Goal: Task Accomplishment & Management: Complete application form

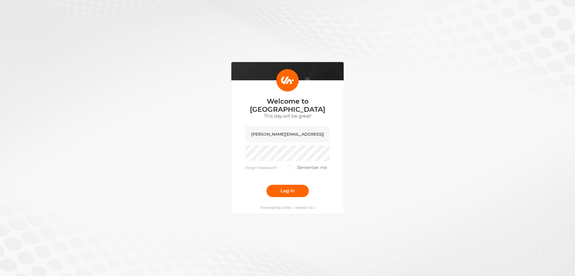
click at [286, 189] on button "Log in" at bounding box center [287, 191] width 42 height 12
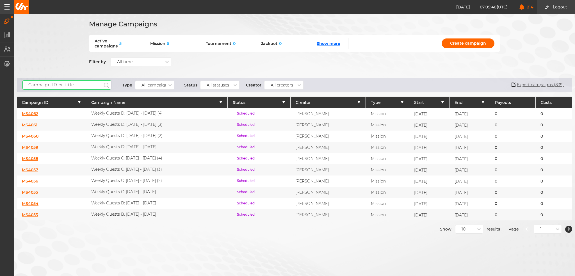
click at [87, 86] on input "text" at bounding box center [66, 84] width 89 height 9
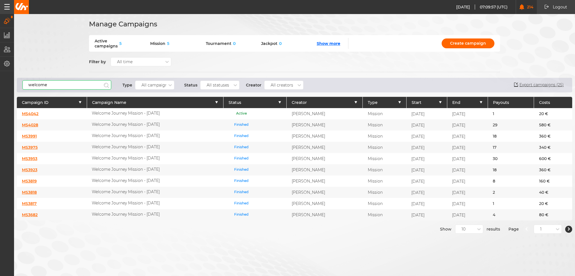
type input "welcome"
drag, startPoint x: 159, startPoint y: 113, endPoint x: 89, endPoint y: 111, distance: 70.7
click at [89, 111] on div "Welcome Journey Mission - Sep 25" at bounding box center [155, 113] width 136 height 11
click at [63, 87] on input "welcome" at bounding box center [66, 84] width 89 height 9
drag, startPoint x: 65, startPoint y: 85, endPoint x: -3, endPoint y: 85, distance: 68.5
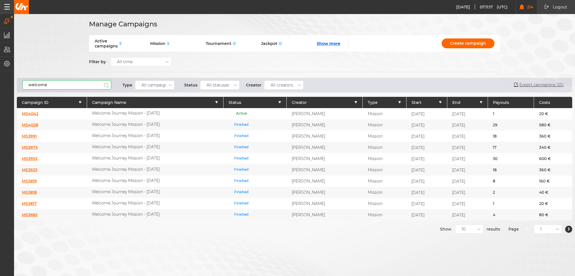
click at [0, 85] on html "03.09.2025 07:11:17 (UTC) 214 Logout Logout 03.09.2025 09:11:17 Campaigns Manag…" at bounding box center [287, 138] width 575 height 276
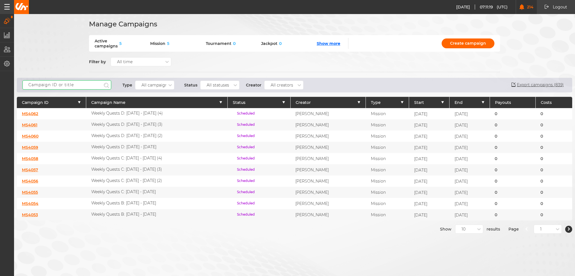
scroll to position [4, 0]
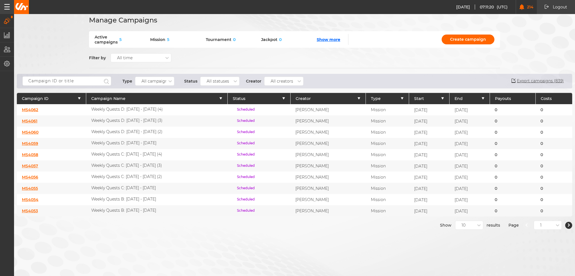
click at [461, 223] on div "10" at bounding box center [465, 225] width 20 height 5
click at [462, 254] on div "50" at bounding box center [468, 255] width 27 height 10
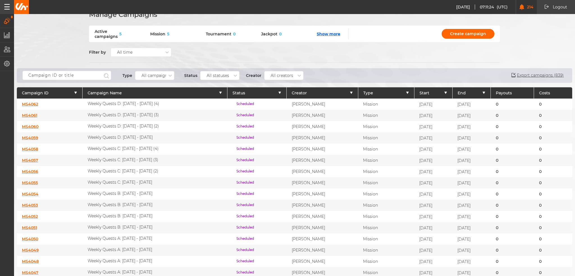
scroll to position [0, 0]
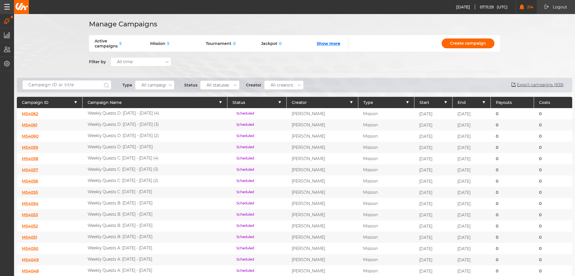
click at [34, 178] on link "MS4056" at bounding box center [30, 180] width 16 height 5
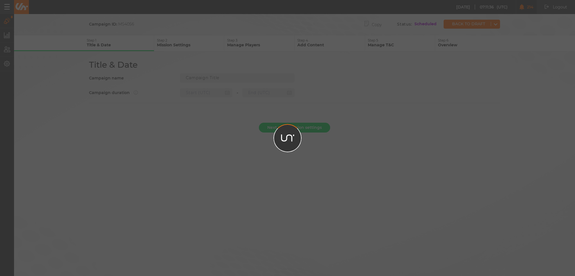
type input "Weekly Quests C: 04.09.25 - 10.09.25 (2)"
type input "10.09.2025 22:00"
type input "17.09.2025 21:59"
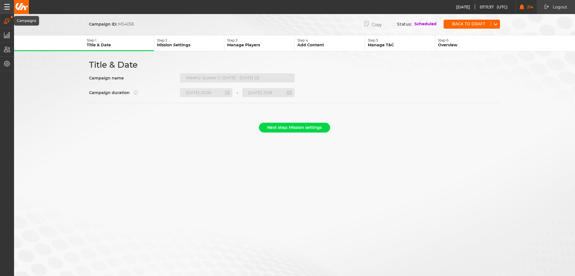
click at [8, 19] on icon "button" at bounding box center [7, 21] width 6 height 6
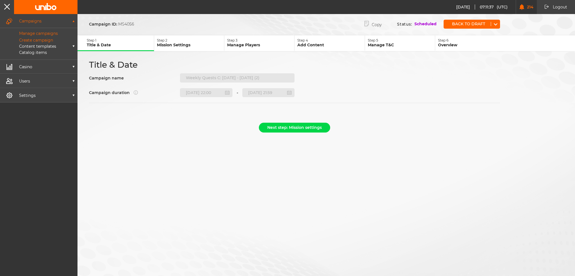
click at [35, 32] on p "Manage campaigns" at bounding box center [31, 33] width 51 height 5
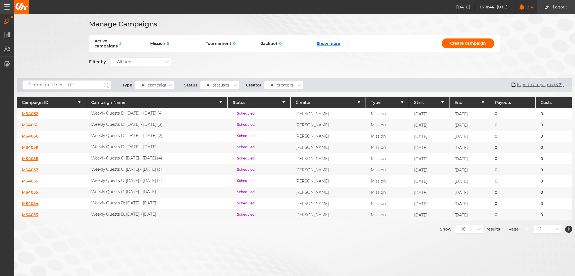
click at [33, 190] on link "MS4055" at bounding box center [30, 192] width 16 height 5
click at [33, 178] on link "MS4056" at bounding box center [30, 180] width 16 height 5
click at [34, 167] on link "MS4057" at bounding box center [30, 169] width 16 height 5
click at [33, 153] on div "MS4058" at bounding box center [51, 158] width 69 height 11
click at [34, 190] on link "MS4055" at bounding box center [30, 192] width 16 height 5
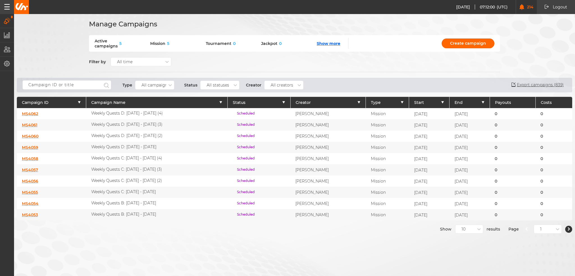
click at [31, 178] on link "MS4056" at bounding box center [30, 180] width 16 height 5
click at [30, 167] on link "MS4057" at bounding box center [30, 169] width 16 height 5
click at [31, 156] on link "MS4058" at bounding box center [30, 158] width 16 height 5
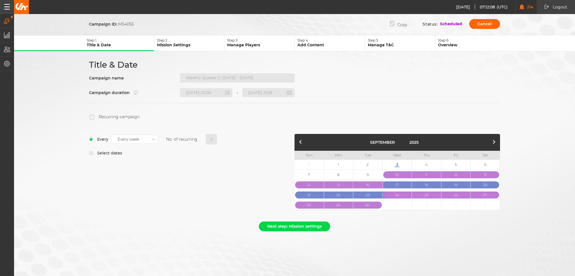
select select "8"
select select "2025"
click at [246, 44] on p "Manage Players" at bounding box center [260, 44] width 67 height 5
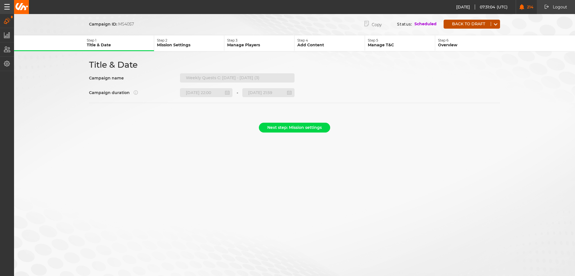
click at [478, 27] on div "Back to draft" at bounding box center [471, 24] width 56 height 9
click at [461, 22] on button "Back to draft" at bounding box center [466, 24] width 47 height 4
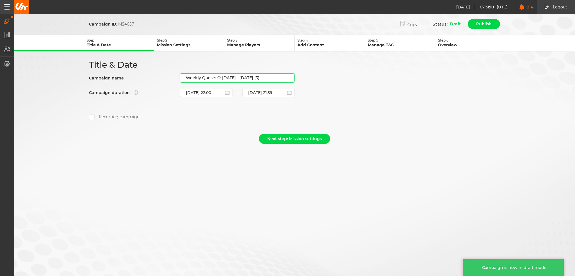
click at [269, 75] on input "Weekly Quests C: 04.09.25 - 10.09.25 (3)" at bounding box center [237, 77] width 114 height 9
click at [277, 76] on input "Weekly Quests C: 04.09.25 - 10.09.25 (3)" at bounding box center [237, 77] width 114 height 9
drag, startPoint x: 272, startPoint y: 77, endPoint x: 221, endPoint y: 80, distance: 50.9
click at [221, 80] on input "Weekly Quests C: 04.09.25 - 10.09.25 (3)" at bounding box center [237, 77] width 114 height 9
paste input "18.09.25 - 24.09.25"
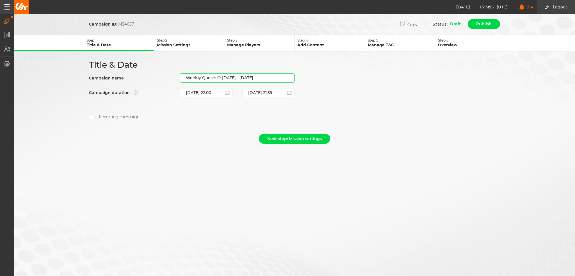
type input "Weekly Quests C: [DATE] - [DATE]"
click at [245, 110] on section "Recurring campaign" at bounding box center [294, 111] width 411 height 17
click at [281, 137] on button "Next step: Mission settings" at bounding box center [294, 139] width 71 height 10
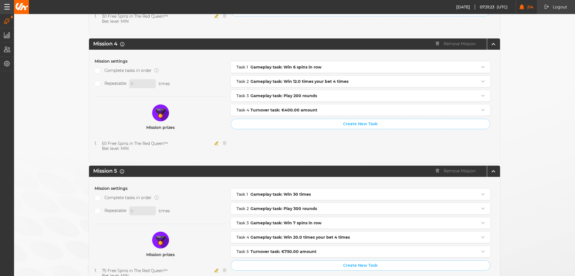
scroll to position [558, 0]
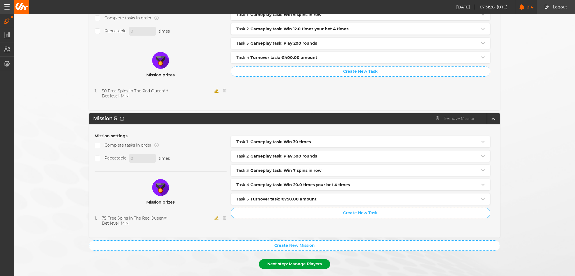
click at [295, 259] on button "Next step: Manage Players" at bounding box center [294, 264] width 71 height 10
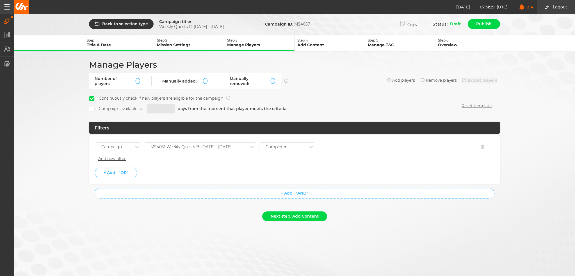
click at [209, 147] on div "MS4051 Weekly Quests B: [DATE] - [DATE]" at bounding box center [190, 147] width 81 height 5
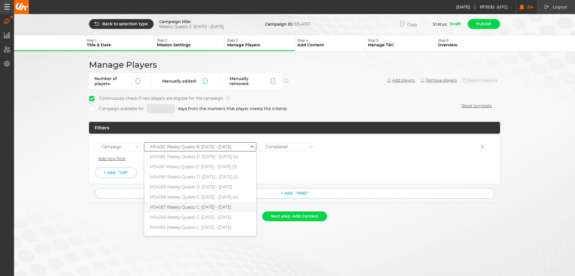
click at [210, 205] on div "MS4057 Weekly Quests C: [DATE] - [DATE]" at bounding box center [200, 207] width 112 height 10
click at [210, 170] on li "+ Add "OR"" at bounding box center [294, 173] width 399 height 10
click at [208, 146] on div "MS4057 Weekly Quests C: [DATE] - [DATE]" at bounding box center [190, 147] width 81 height 5
click at [217, 229] on div "MS4053 Weekly Quests B: [DATE] - [DATE]" at bounding box center [200, 234] width 112 height 10
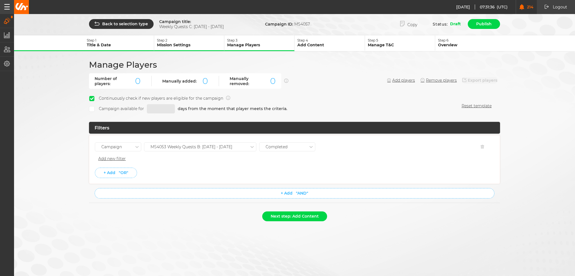
click at [205, 172] on li "+ Add "OR"" at bounding box center [294, 173] width 399 height 10
click at [286, 216] on button "Next step: Add Content" at bounding box center [294, 216] width 65 height 10
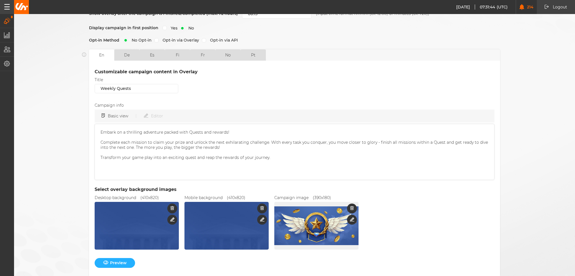
scroll to position [136, 0]
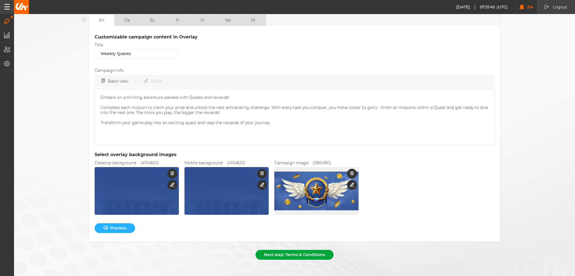
click at [278, 250] on button "Next step: Terms & Conditions" at bounding box center [294, 255] width 78 height 10
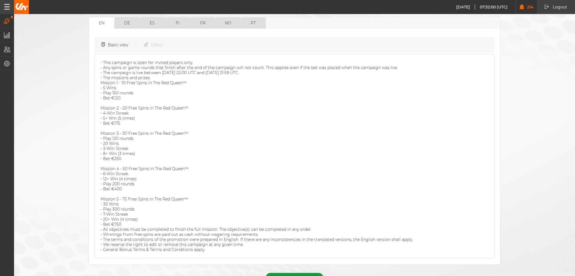
scroll to position [69, 0]
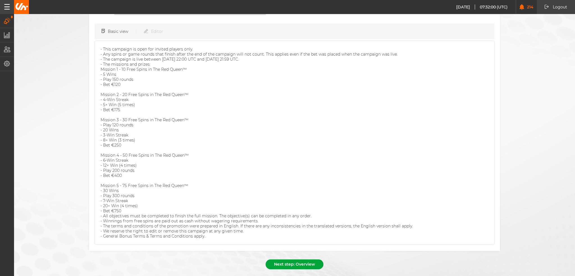
click at [282, 259] on button "Next step: Overview" at bounding box center [294, 264] width 58 height 10
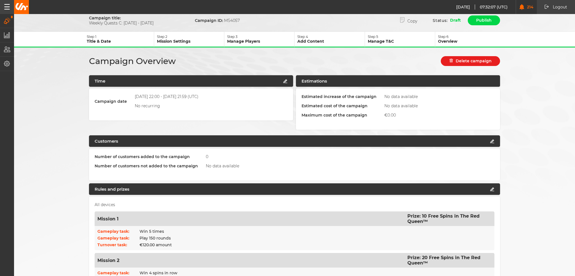
scroll to position [0, 0]
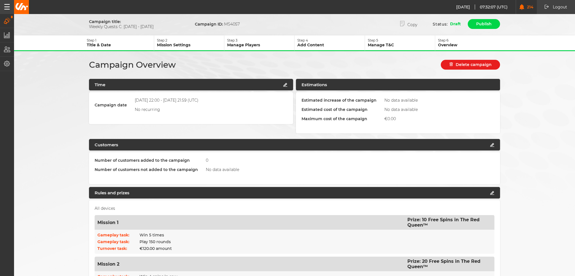
click at [265, 50] on button "Step 3 Manage Players" at bounding box center [259, 43] width 70 height 16
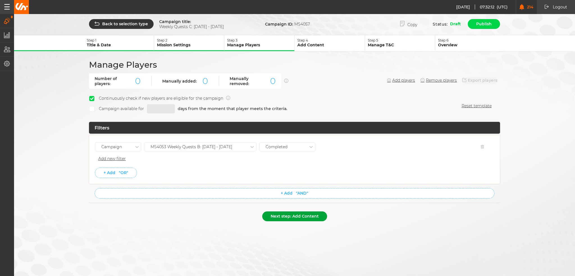
click at [291, 211] on button "Next step: Add Content" at bounding box center [294, 216] width 65 height 10
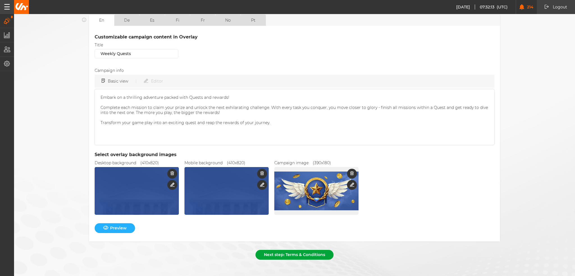
click at [317, 250] on button "Next step: Terms & Conditions" at bounding box center [294, 255] width 78 height 10
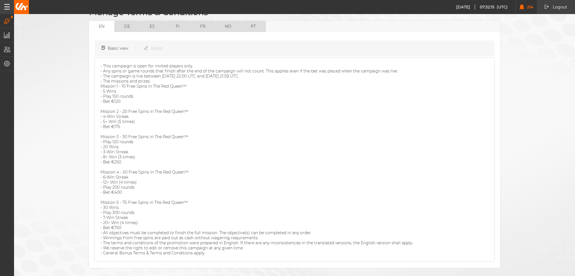
scroll to position [69, 0]
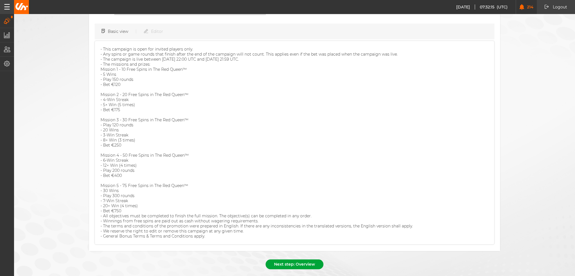
click at [291, 259] on button "Next step: Overview" at bounding box center [294, 264] width 58 height 10
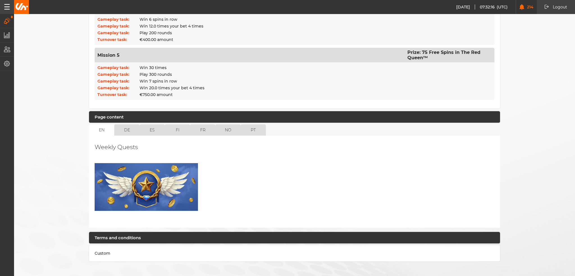
scroll to position [375, 0]
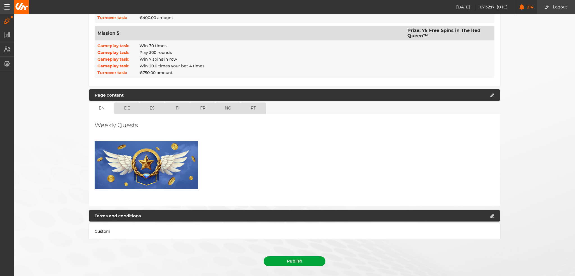
click at [301, 256] on button "Publish" at bounding box center [294, 261] width 62 height 10
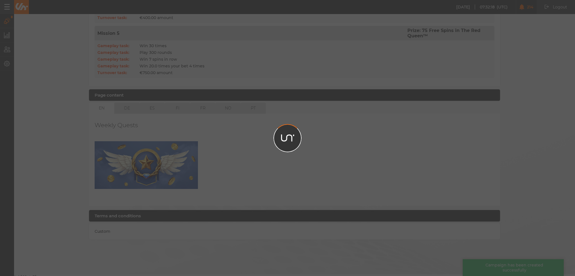
scroll to position [363, 0]
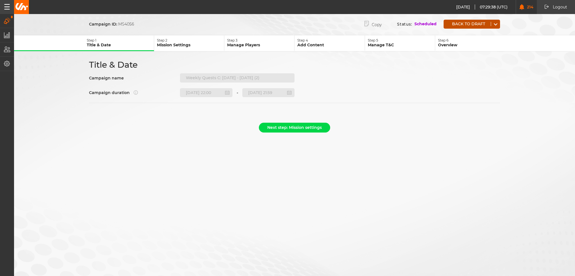
click at [467, 26] on div "Back to draft" at bounding box center [471, 24] width 56 height 9
click at [466, 20] on div "Back to draft" at bounding box center [471, 24] width 56 height 9
click at [465, 23] on button "Back to draft" at bounding box center [466, 24] width 47 height 4
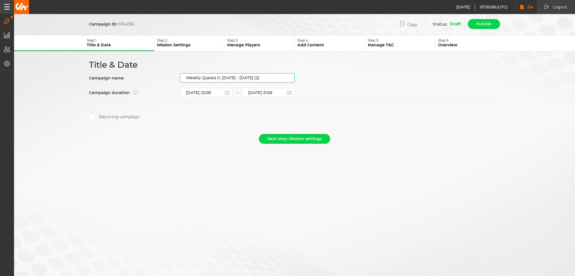
click at [253, 74] on input "Weekly Quests C: 04.09.25 - 10.09.25 (2)" at bounding box center [237, 77] width 114 height 9
drag, startPoint x: 266, startPoint y: 76, endPoint x: 221, endPoint y: 77, distance: 44.9
click at [221, 77] on input "Weekly Quests C: 04.09.25 - 10.09.25 (2)" at bounding box center [237, 77] width 114 height 9
paste input "11.09.25 - 17.09.25"
type input "Weekly Quests C: [DATE] - [DATE]"
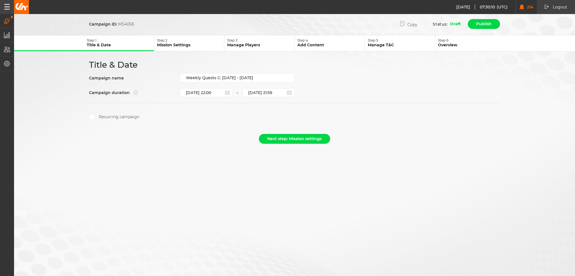
click at [184, 135] on div "Next step: Mission settings" at bounding box center [294, 140] width 411 height 13
click at [290, 138] on button "Next step: Mission settings" at bounding box center [294, 139] width 71 height 10
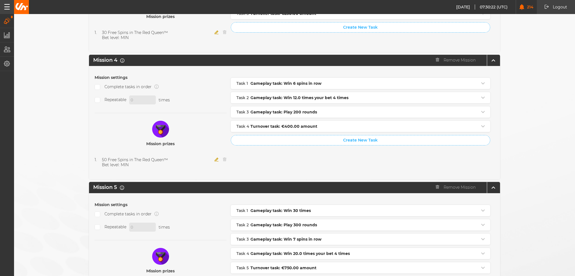
scroll to position [558, 0]
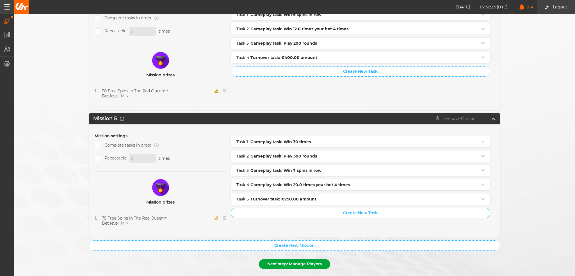
click at [279, 259] on button "Next step: Manage Players" at bounding box center [294, 264] width 71 height 10
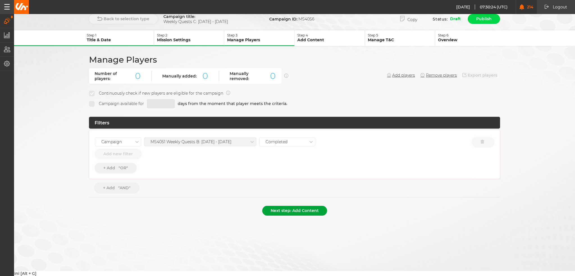
scroll to position [0, 0]
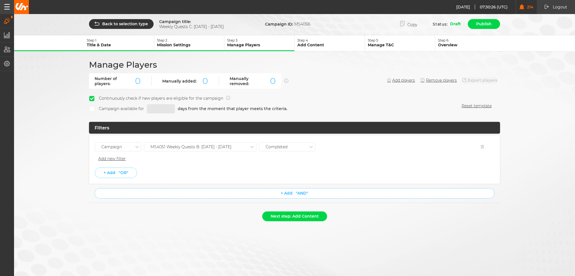
click at [204, 147] on div "MS4051 Weekly Quests B: [DATE] - [DATE]" at bounding box center [190, 147] width 81 height 5
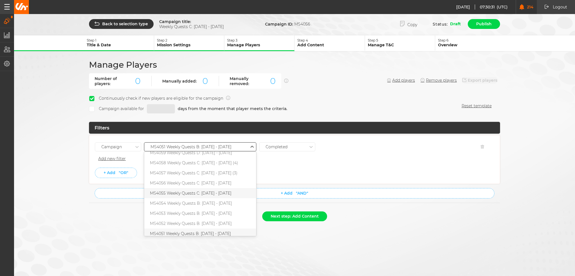
scroll to position [42, 0]
click at [214, 212] on div "MS4052 Weekly Quests B: 11.09.25 - 17.09.25" at bounding box center [200, 216] width 112 height 10
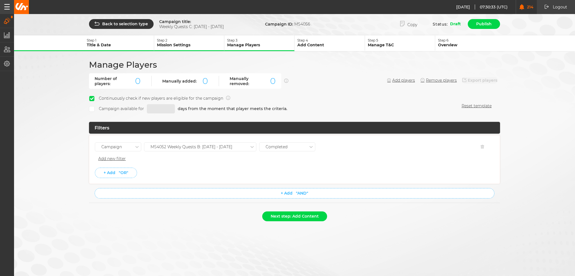
click at [212, 172] on li "+ Add "OR"" at bounding box center [294, 173] width 399 height 10
click at [290, 215] on button "Next step: Add Content" at bounding box center [294, 216] width 65 height 10
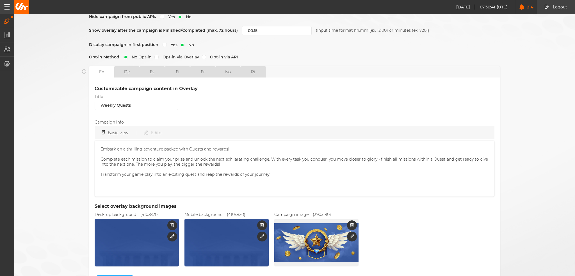
scroll to position [136, 0]
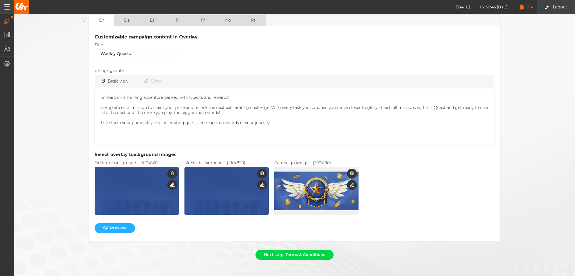
click at [284, 256] on div "Next step: Terms & Conditions" at bounding box center [294, 256] width 411 height 13
click at [284, 253] on button "Next step: Terms & Conditions" at bounding box center [294, 255] width 78 height 10
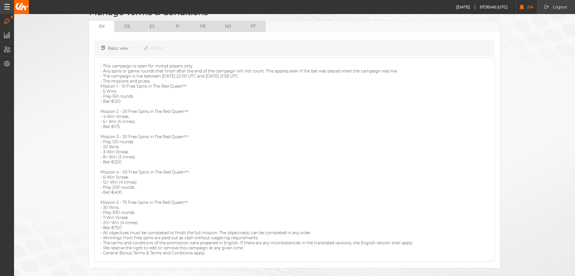
scroll to position [69, 0]
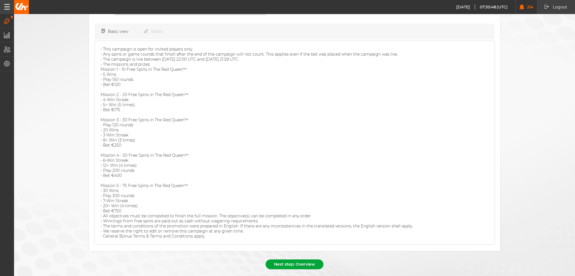
click at [287, 259] on button "Next step: Overview" at bounding box center [294, 264] width 58 height 10
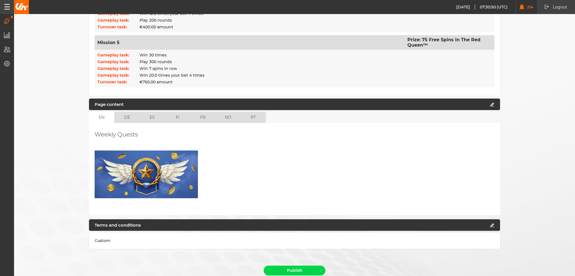
scroll to position [375, 0]
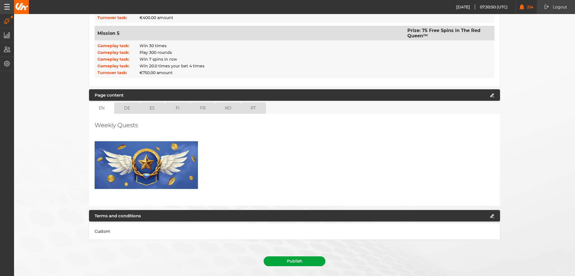
click at [290, 256] on button "Publish" at bounding box center [294, 261] width 62 height 10
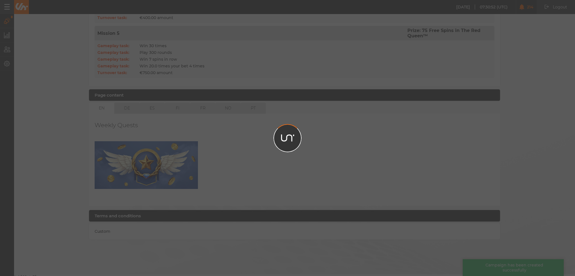
scroll to position [363, 0]
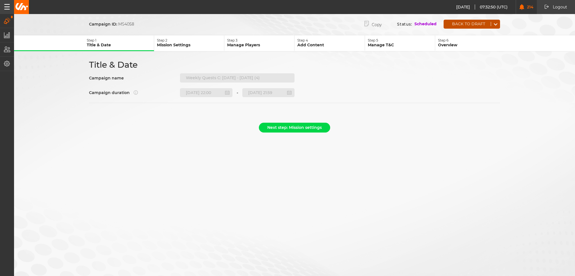
click at [458, 24] on button "Back to draft" at bounding box center [466, 24] width 47 height 4
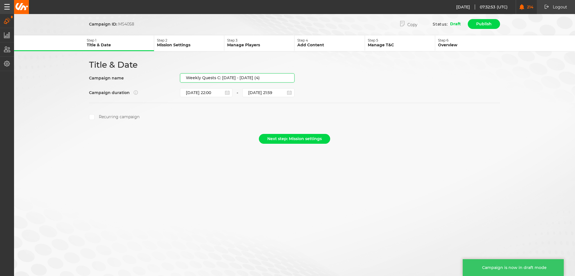
click at [253, 74] on input "Weekly Quests C: [DATE] - [DATE] (4)" at bounding box center [237, 77] width 114 height 9
click at [272, 76] on input "Weekly Quests C: [DATE] - [DATE] (4)" at bounding box center [237, 77] width 114 height 9
drag, startPoint x: 275, startPoint y: 76, endPoint x: 222, endPoint y: 77, distance: 53.0
click at [222, 77] on input "Weekly Quests C: [DATE] - [DATE] (4)" at bounding box center [237, 77] width 114 height 9
paste input "[DATE] - [DATE]"
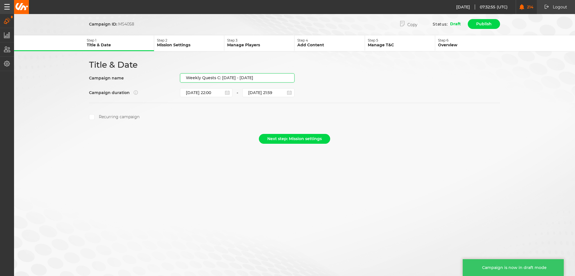
type input "Weekly Quests C: [DATE] - [DATE]"
click at [231, 138] on div "Next step: Mission settings" at bounding box center [294, 140] width 411 height 13
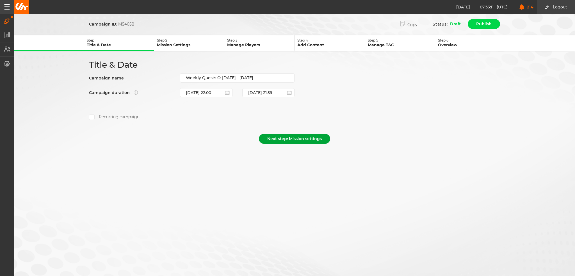
click at [284, 138] on button "Next step: Mission settings" at bounding box center [294, 139] width 71 height 10
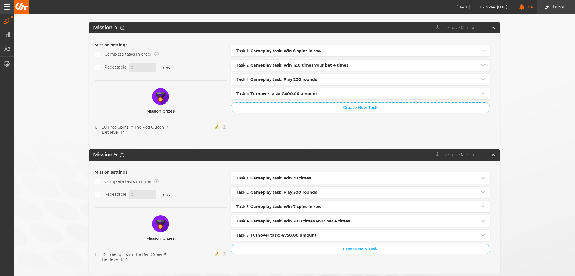
scroll to position [558, 0]
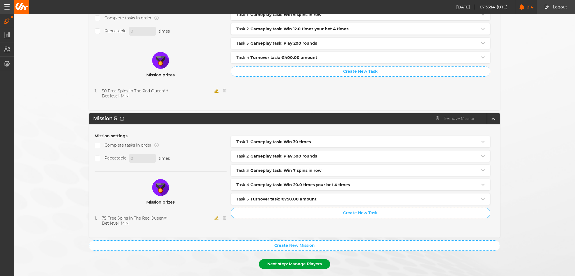
click at [284, 259] on button "Next step: Manage Players" at bounding box center [294, 264] width 71 height 10
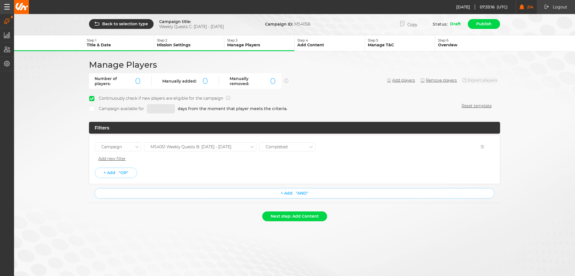
click at [205, 145] on div "MS4051 Weekly Quests B: [DATE] - [DATE]" at bounding box center [190, 147] width 81 height 5
click at [212, 232] on div "MS4054 Weekly Quests B: [DATE] - [DATE]" at bounding box center [200, 237] width 112 height 10
click at [200, 170] on li "+ Add "OR"" at bounding box center [294, 173] width 399 height 10
click at [309, 219] on div "Next step: Add Content" at bounding box center [294, 217] width 411 height 13
click at [308, 214] on button "Next step: Add Content" at bounding box center [294, 216] width 65 height 10
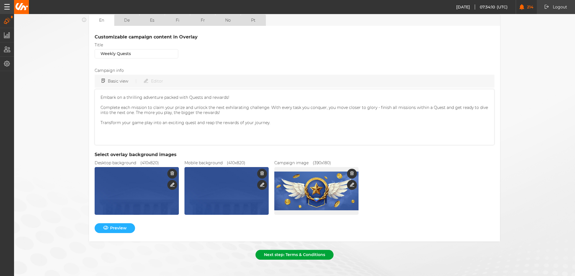
click at [282, 255] on button "Next step: Terms & Conditions" at bounding box center [294, 255] width 78 height 10
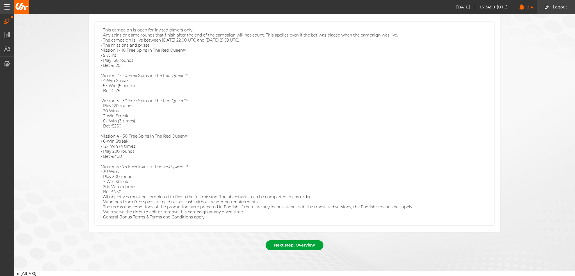
scroll to position [52, 0]
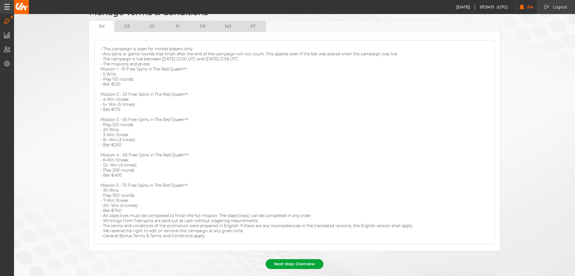
click at [302, 259] on button "Next step: Overview" at bounding box center [294, 264] width 58 height 10
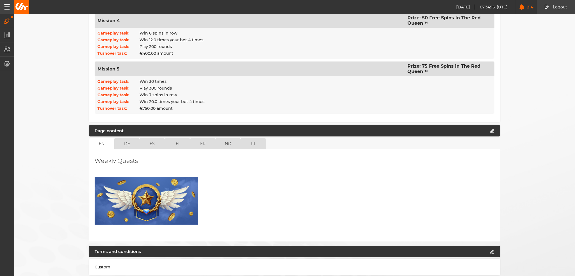
scroll to position [375, 0]
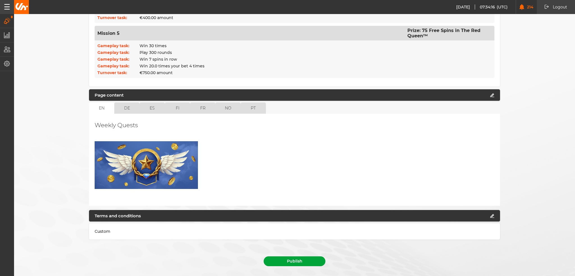
click at [290, 256] on button "Publish" at bounding box center [294, 261] width 62 height 10
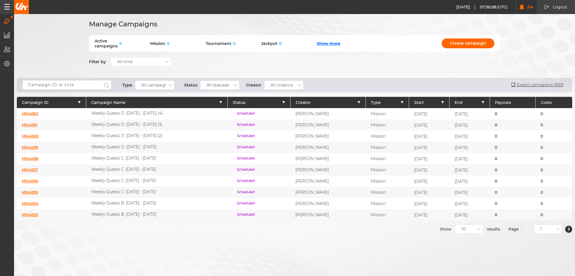
click at [223, 243] on div "Manage Campaigns Active campaigns 5 Mission 5 Tournament 0 Jackpot 0 Show more …" at bounding box center [287, 138] width 575 height 276
click at [35, 156] on link "MS4058" at bounding box center [30, 158] width 16 height 5
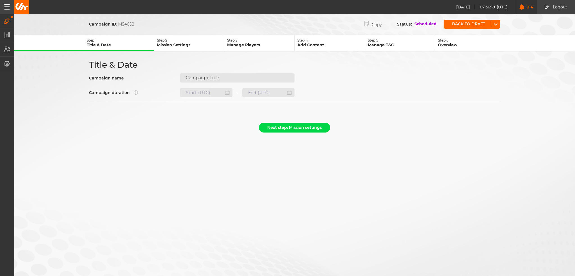
type input "Weekly Quests C: [DATE] - [DATE]"
type input "24.09.2025 22:00"
type input "01.10.2025 21:59"
click at [244, 43] on p "Manage Players" at bounding box center [260, 44] width 67 height 5
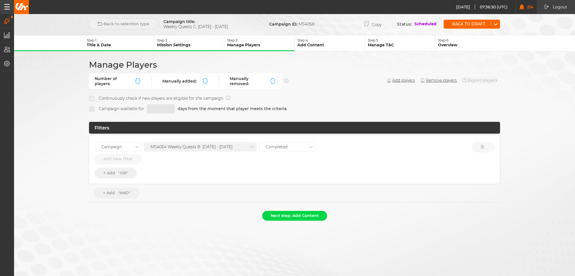
click at [9, 23] on icon "button" at bounding box center [7, 21] width 6 height 6
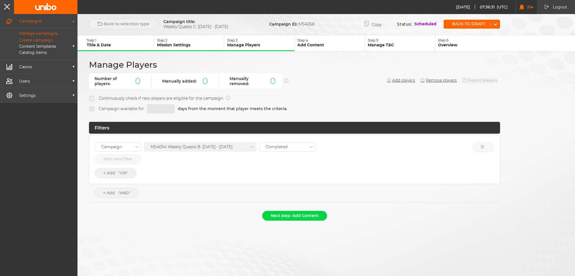
click at [34, 33] on p "Manage campaigns" at bounding box center [31, 33] width 51 height 5
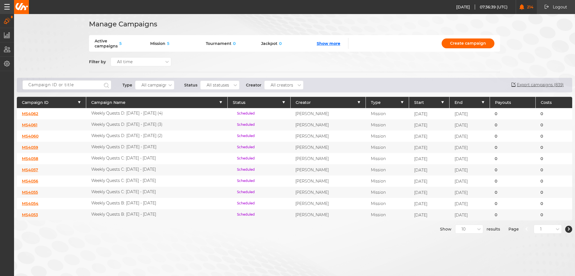
click at [28, 146] on link "MS4059" at bounding box center [30, 147] width 16 height 5
click at [29, 134] on link "MS4060" at bounding box center [30, 136] width 17 height 5
click at [30, 122] on link "MS4061" at bounding box center [29, 124] width 15 height 5
click at [31, 112] on link "MS4062" at bounding box center [30, 113] width 16 height 5
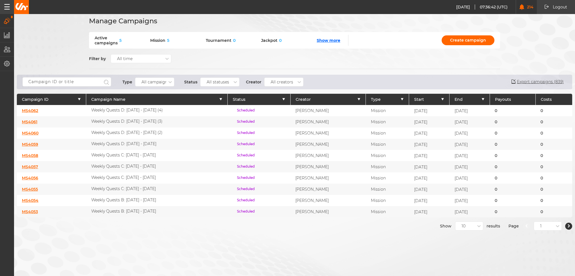
scroll to position [4, 0]
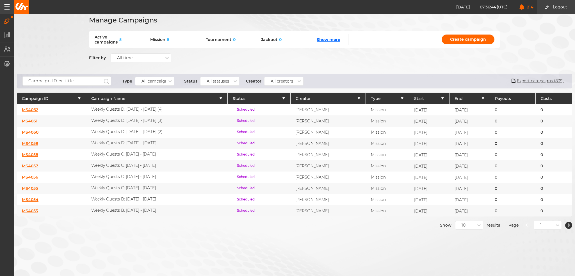
click at [465, 228] on div "Manage Campaigns Active campaigns 5 Mission 5 Tournament 0 Jackpot 0 Show more …" at bounding box center [287, 134] width 575 height 276
click at [466, 228] on div "10" at bounding box center [469, 225] width 28 height 9
click at [467, 252] on div "50" at bounding box center [468, 255] width 27 height 10
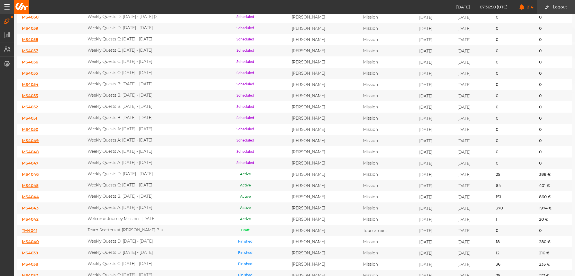
scroll to position [172, 0]
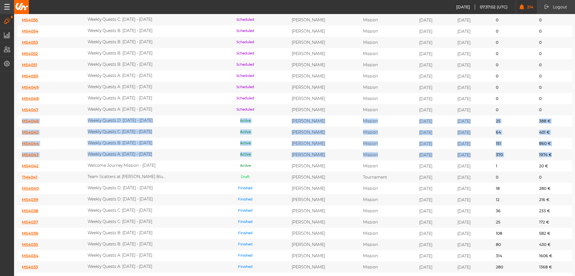
drag, startPoint x: 554, startPoint y: 145, endPoint x: 19, endPoint y: 112, distance: 535.6
click at [19, 112] on div "Campaign ID Campaign Name Status Creator Type Start End Payouts Costs MS4062 We…" at bounding box center [294, 211] width 555 height 572
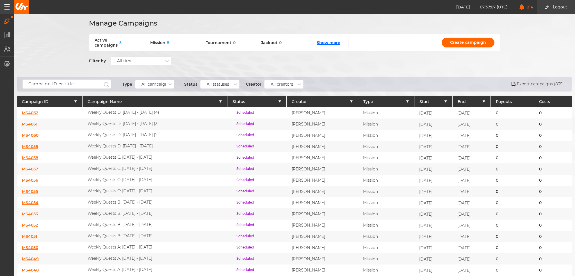
scroll to position [0, 0]
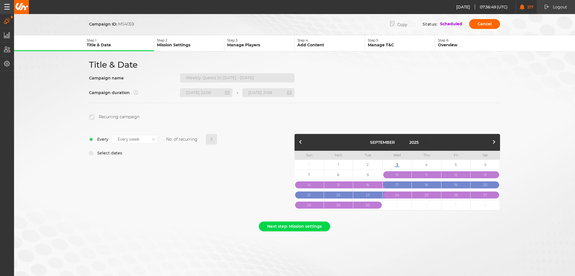
select select "8"
select select "2025"
click at [246, 44] on p "Manage Players" at bounding box center [260, 44] width 67 height 5
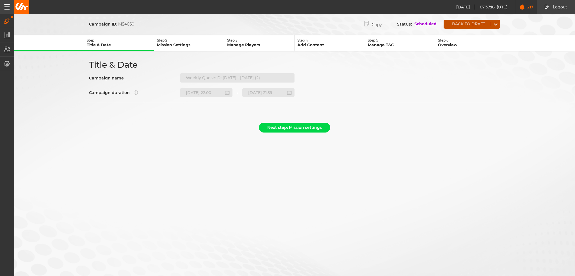
click at [453, 23] on button "Back to draft" at bounding box center [466, 24] width 47 height 4
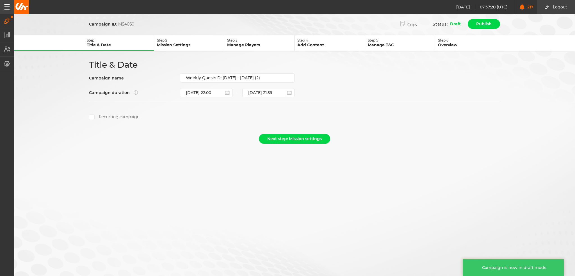
click at [221, 71] on div "Title & Date Campaign name Weekly Quests D: [DATE] - [DATE] (2) Campaign durati…" at bounding box center [294, 89] width 421 height 60
click at [223, 77] on input "Weekly Quests D: 04.09.25 - 10.09.25 (2)" at bounding box center [237, 77] width 114 height 9
click at [222, 77] on input "Weekly Quests D: 04.09.25 - 10.09.25 (2)" at bounding box center [237, 77] width 114 height 9
drag, startPoint x: 222, startPoint y: 77, endPoint x: 358, endPoint y: 79, distance: 135.8
click at [358, 79] on div "Title & Date Campaign name Weekly Quests D: 04.09.25 - 10.09.25 (2) Campaign du…" at bounding box center [294, 89] width 421 height 60
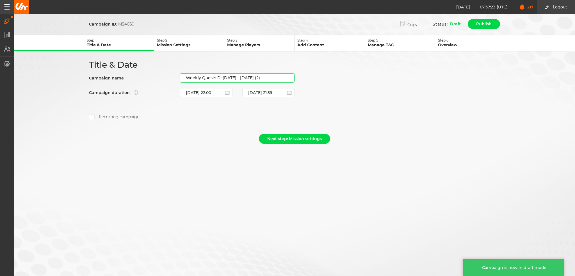
paste input "11.09.25 - 17.09.25"
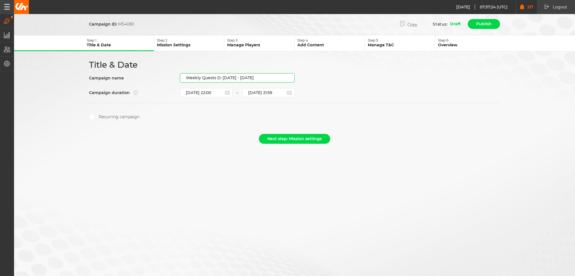
type input "Weekly Quests D: [DATE] - [DATE]"
click at [299, 140] on button "Next step: Mission settings" at bounding box center [294, 139] width 71 height 10
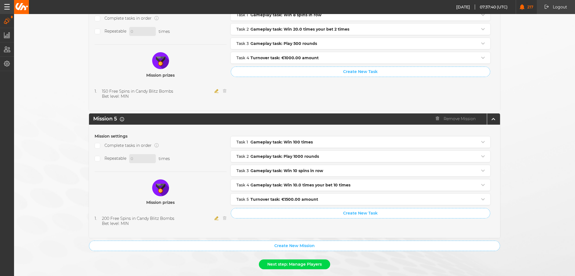
scroll to position [558, 0]
click at [304, 259] on button "Next step: Manage Players" at bounding box center [294, 264] width 71 height 10
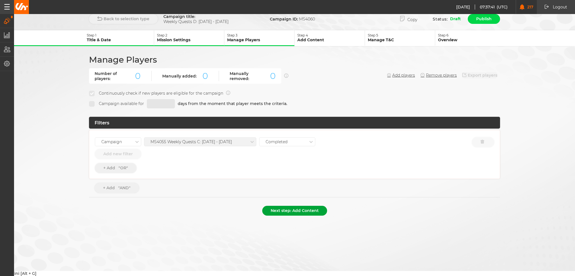
scroll to position [0, 0]
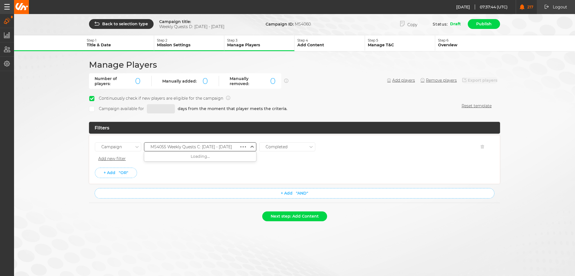
click at [216, 147] on div "MS4055 Weekly Quests C: [DATE] - [DATE]" at bounding box center [190, 147] width 81 height 5
click at [219, 212] on div "MS4056 Weekly Quests C: [DATE] - [DATE]" at bounding box center [200, 217] width 112 height 10
click at [217, 165] on ul "Campaign option MS4056 Weekly Quests C: 11.09.25 - 17.09.25, selected. 0 result…" at bounding box center [294, 159] width 399 height 37
click at [221, 159] on li "Add new filter" at bounding box center [294, 158] width 399 height 9
click at [195, 170] on li "+ Add "OR"" at bounding box center [294, 173] width 399 height 10
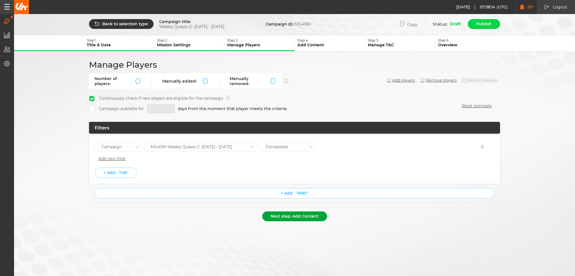
click at [294, 216] on button "Next step: Add Content" at bounding box center [294, 216] width 65 height 10
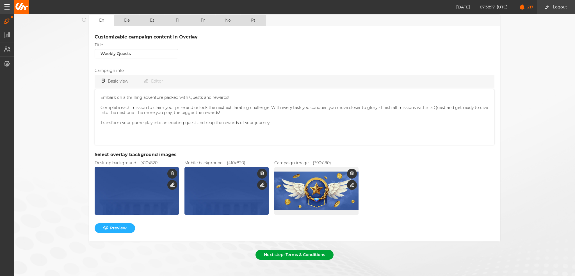
click at [314, 250] on button "Next step: Terms & Conditions" at bounding box center [294, 255] width 78 height 10
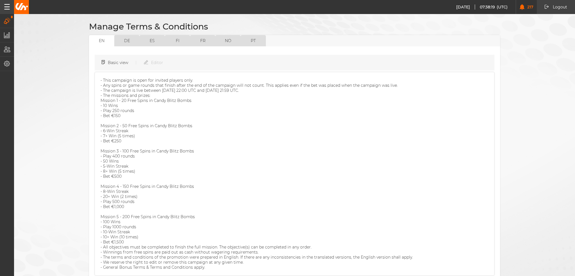
scroll to position [69, 0]
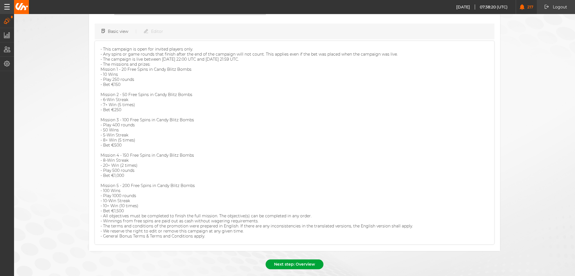
click at [290, 259] on button "Next step: Overview" at bounding box center [294, 264] width 58 height 10
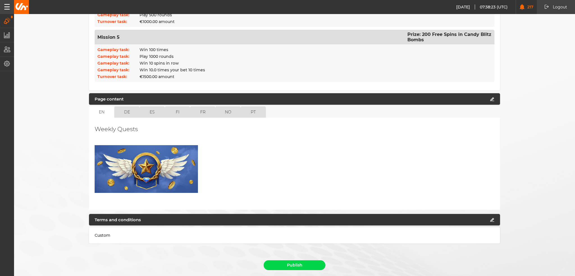
scroll to position [375, 0]
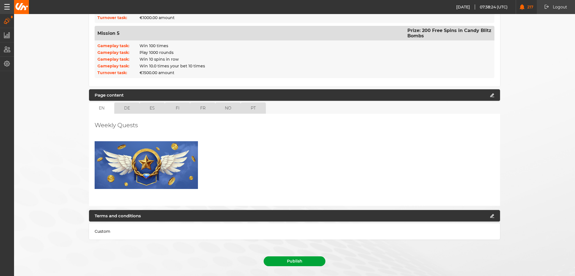
click at [294, 256] on button "Publish" at bounding box center [294, 261] width 62 height 10
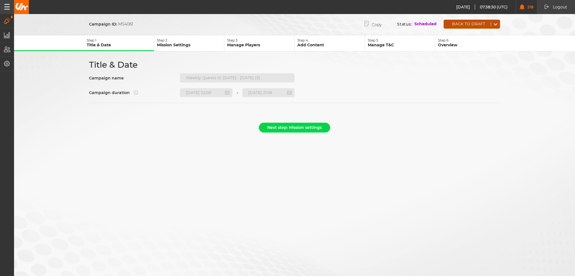
click at [455, 24] on button "Back to draft" at bounding box center [466, 24] width 47 height 4
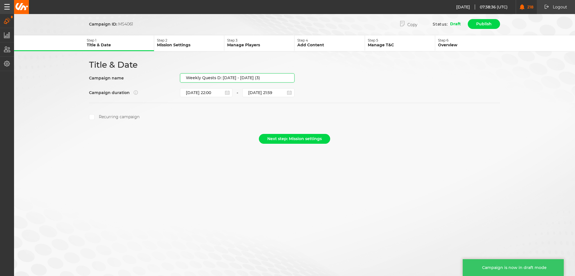
click at [225, 78] on input "Weekly Quests D: [DATE] - [DATE] (3)" at bounding box center [237, 77] width 114 height 9
click at [224, 77] on input "Weekly Quests D: [DATE] - [DATE] (3)" at bounding box center [237, 77] width 114 height 9
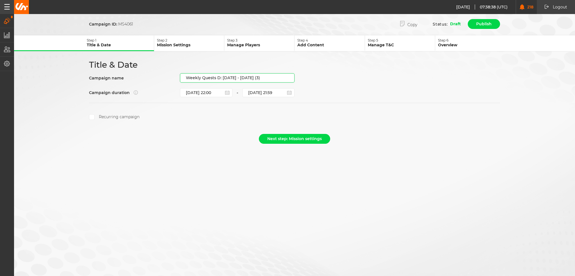
drag, startPoint x: 221, startPoint y: 77, endPoint x: 319, endPoint y: 79, distance: 98.2
click at [319, 79] on div "Title & Date Campaign name Weekly Quests D: 04.09.25 - 10.09.25 (3) Campaign du…" at bounding box center [294, 89] width 421 height 60
paste input "18.09.25 - 24.09.25"
click at [221, 76] on input "Weekly Quests D:18.09.25 - 24.09.25" at bounding box center [237, 77] width 114 height 9
type input "Weekly Quests D: [DATE] - [DATE]"
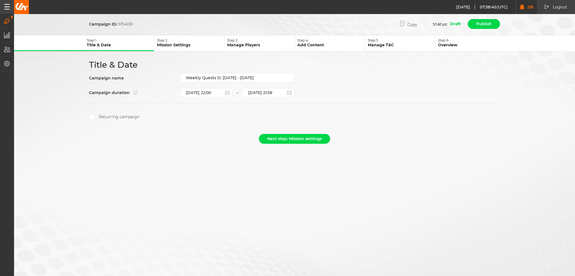
click at [226, 131] on form "Campaign ID: MS4061 Copy Status: Draft Publish Step 1 Title & Date Step 2 Missi…" at bounding box center [294, 82] width 561 height 128
click at [287, 137] on button "Next step: Mission settings" at bounding box center [294, 139] width 71 height 10
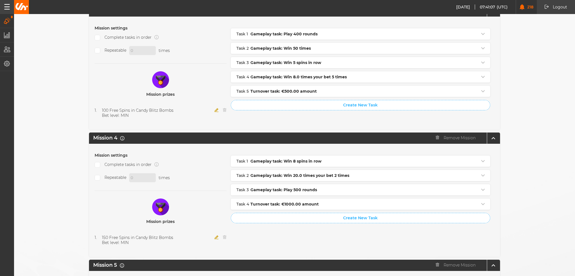
scroll to position [558, 0]
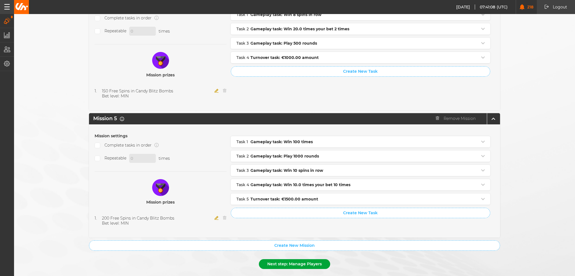
click at [271, 259] on button "Next step: Manage Players" at bounding box center [294, 264] width 71 height 10
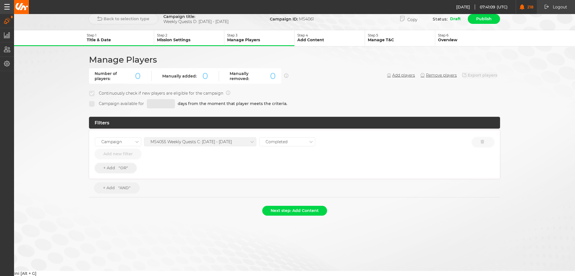
scroll to position [0, 0]
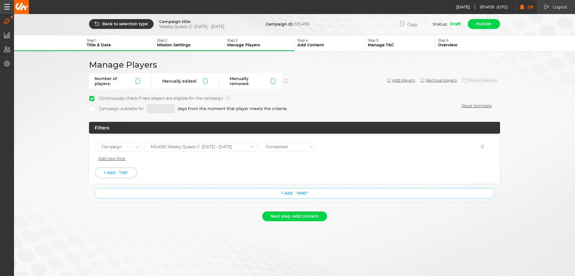
click at [221, 145] on div "MS4055 Weekly Quests C: [DATE] - [DATE]" at bounding box center [190, 147] width 81 height 5
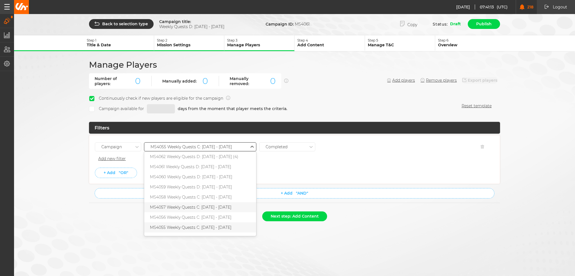
click at [217, 206] on div "MS4057 Weekly Quests C: [DATE] - [DATE]" at bounding box center [200, 207] width 112 height 10
click at [227, 168] on li "+ Add "OR"" at bounding box center [294, 173] width 399 height 10
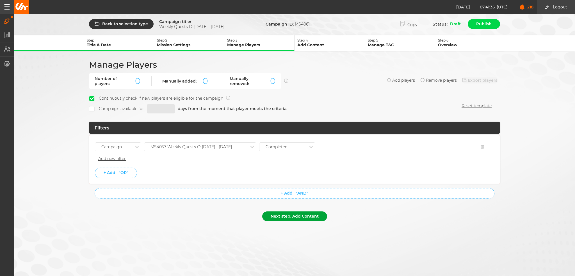
click at [297, 213] on button "Next step: Add Content" at bounding box center [294, 216] width 65 height 10
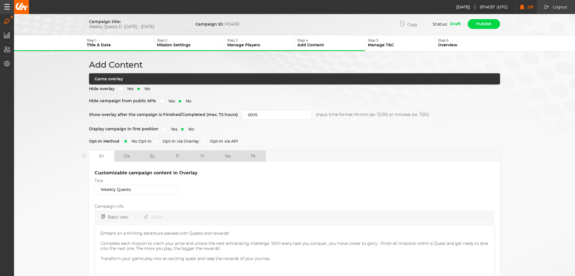
scroll to position [136, 0]
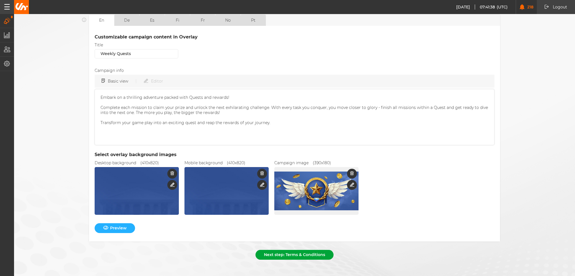
click at [293, 250] on button "Next step: Terms & Conditions" at bounding box center [294, 255] width 78 height 10
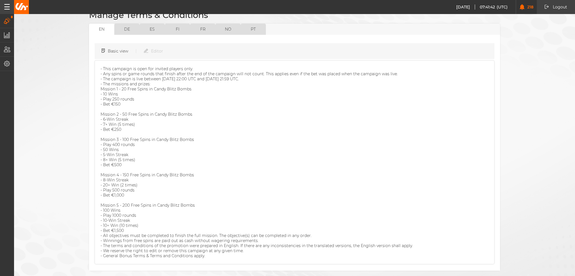
scroll to position [69, 0]
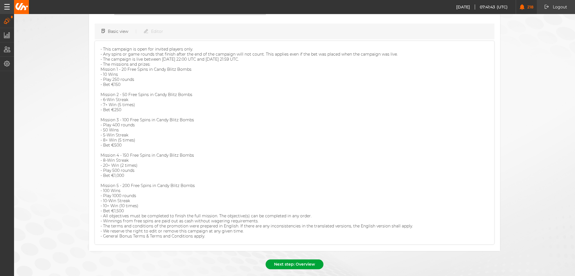
click at [294, 259] on button "Next step: Overview" at bounding box center [294, 264] width 58 height 10
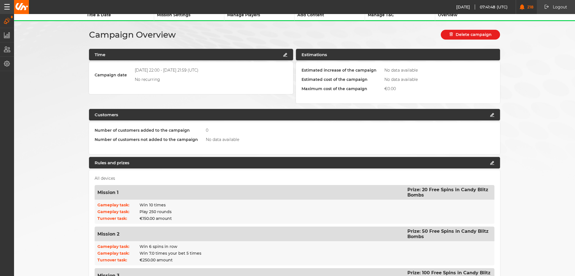
scroll to position [0, 0]
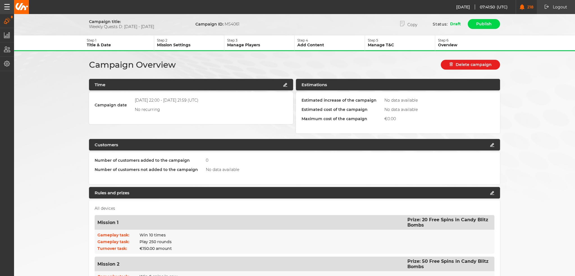
click at [247, 42] on p "Step 3" at bounding box center [260, 40] width 67 height 4
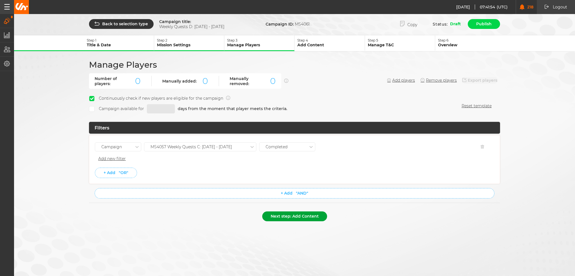
click at [276, 218] on button "Next step: Add Content" at bounding box center [294, 216] width 65 height 10
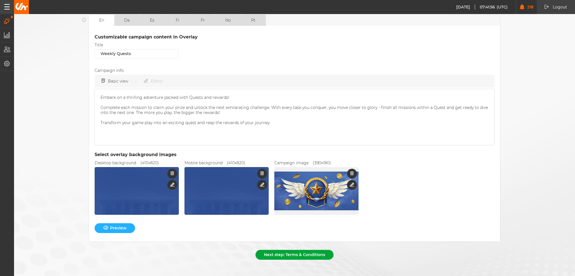
click at [314, 250] on button "Next step: Terms & Conditions" at bounding box center [294, 255] width 78 height 10
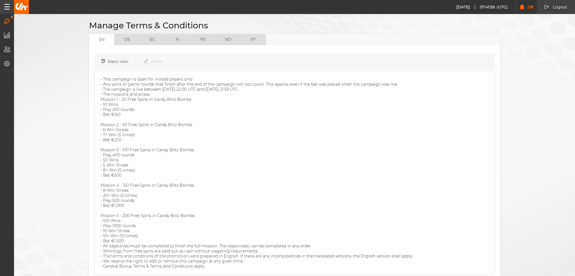
scroll to position [69, 0]
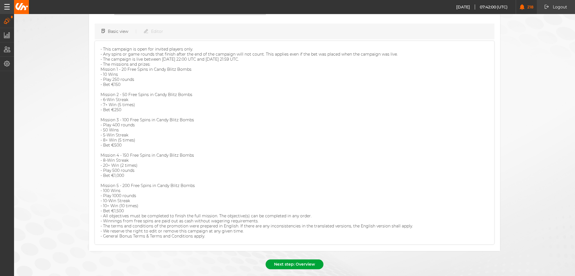
click at [292, 259] on button "Next step: Overview" at bounding box center [294, 264] width 58 height 10
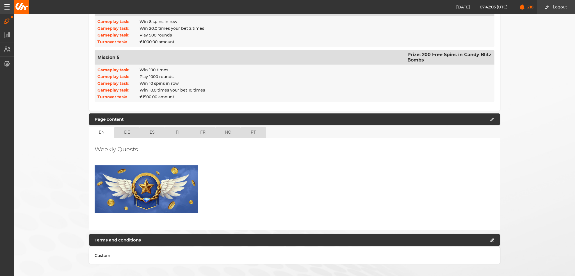
scroll to position [375, 0]
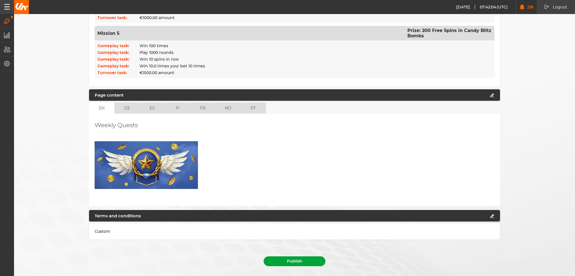
click at [283, 256] on button "Publish" at bounding box center [294, 261] width 62 height 10
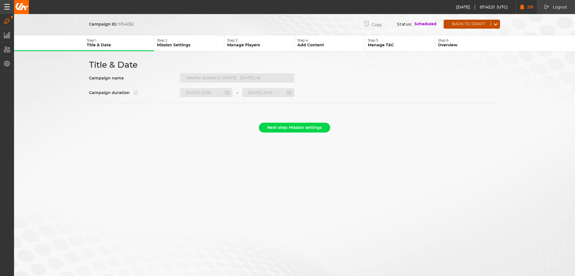
click at [466, 22] on button "Back to draft" at bounding box center [466, 24] width 47 height 4
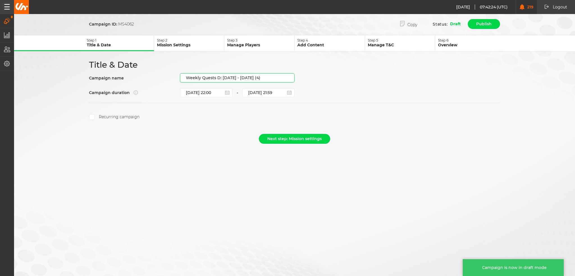
click at [275, 77] on input "Weekly Quests D: [DATE] - [DATE] (4)" at bounding box center [237, 77] width 114 height 9
click at [267, 77] on input "Weekly Quests D: [DATE] - [DATE] (4)" at bounding box center [237, 77] width 114 height 9
click at [267, 74] on input "Weekly Quests D: [DATE] - [DATE] (4)" at bounding box center [237, 77] width 114 height 9
drag, startPoint x: 268, startPoint y: 76, endPoint x: 221, endPoint y: 79, distance: 46.4
click at [221, 79] on input "Weekly Quests D: [DATE] - [DATE] (4)" at bounding box center [237, 77] width 114 height 9
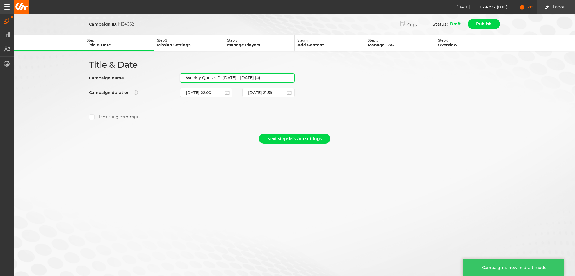
paste input "[DATE] - [DATE]"
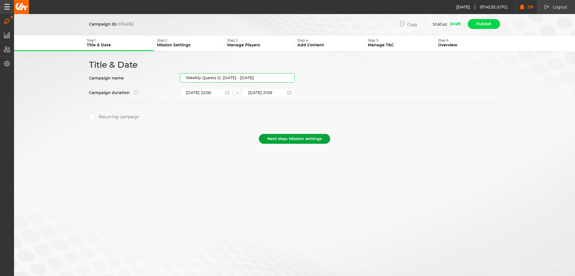
type input "Weekly Quests D: [DATE] - [DATE]"
click at [289, 140] on button "Next step: Mission settings" at bounding box center [294, 139] width 71 height 10
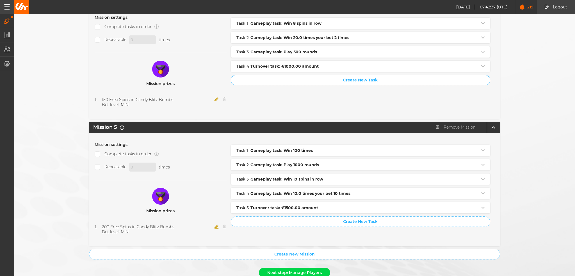
scroll to position [558, 0]
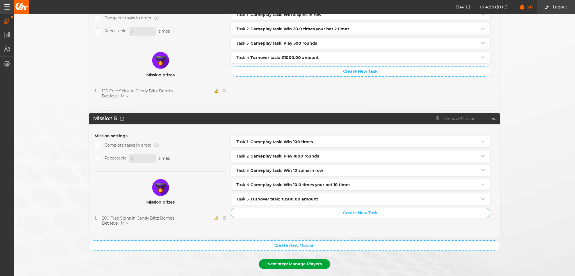
click at [295, 259] on button "Next step: Manage Players" at bounding box center [294, 264] width 71 height 10
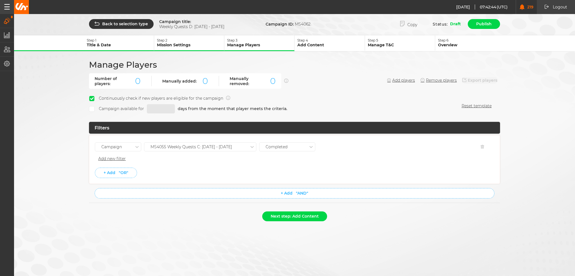
click at [210, 147] on div "MS4055 Weekly Quests C: [DATE] - [DATE]" at bounding box center [190, 147] width 81 height 5
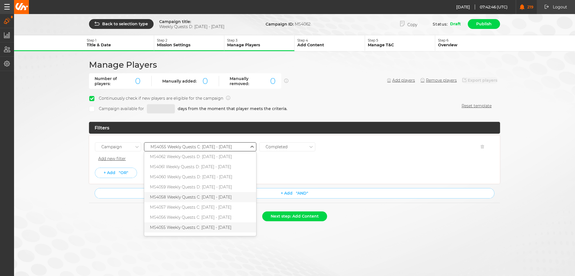
click at [216, 195] on div "MS4058 Weekly Quests C: [DATE] - [DATE]" at bounding box center [200, 197] width 112 height 10
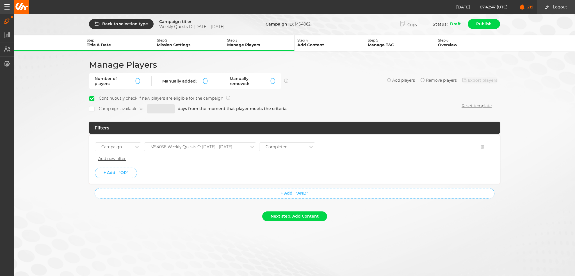
click at [210, 172] on li "+ Add "OR"" at bounding box center [294, 173] width 399 height 10
click at [280, 213] on button "Next step: Add Content" at bounding box center [294, 216] width 65 height 10
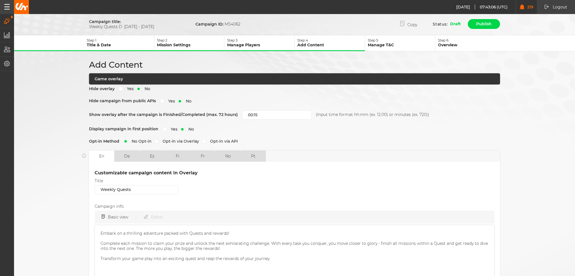
scroll to position [136, 0]
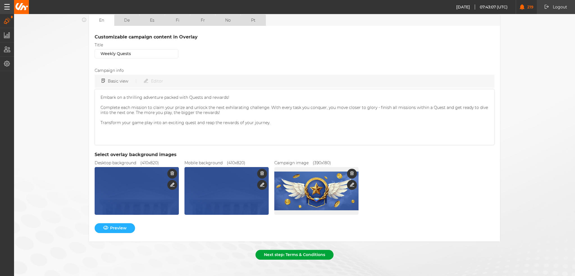
click at [298, 250] on button "Next step: Terms & Conditions" at bounding box center [294, 255] width 78 height 10
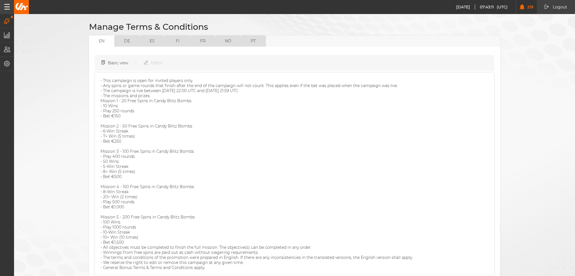
scroll to position [69, 0]
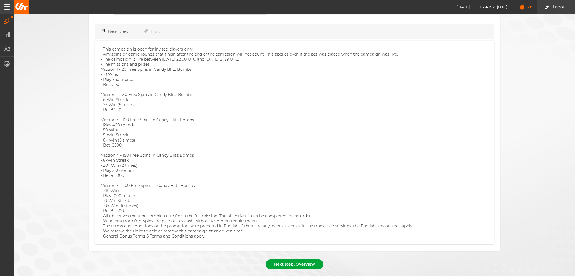
click at [289, 259] on button "Next step: Overview" at bounding box center [294, 264] width 58 height 10
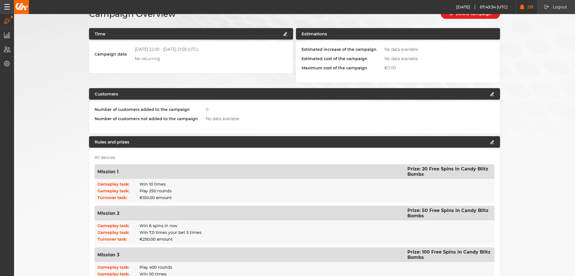
scroll to position [0, 0]
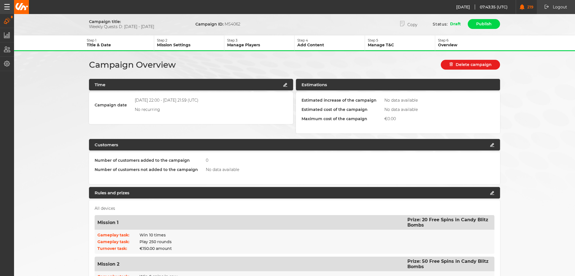
click at [263, 37] on button "Step 3 Manage Players" at bounding box center [259, 43] width 70 height 16
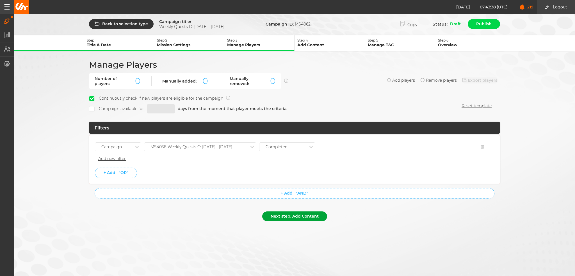
click at [292, 216] on button "Next step: Add Content" at bounding box center [294, 216] width 65 height 10
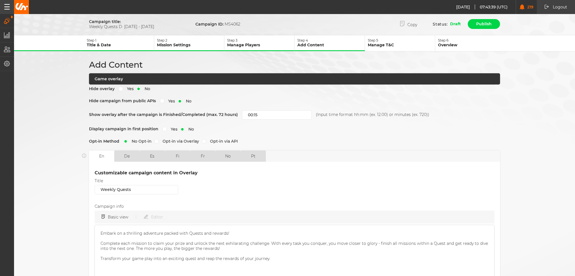
scroll to position [136, 0]
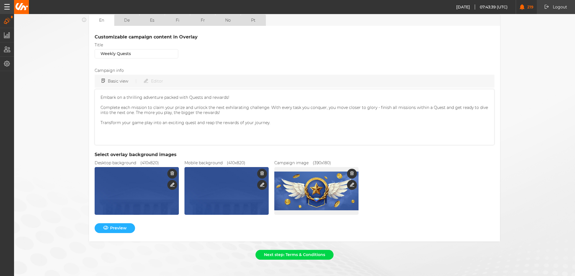
click at [303, 245] on form "Campaign title: Weekly Quests D: 25.09.25 - 01.10.25 Campaign ID: MS4062 Copy S…" at bounding box center [294, 72] width 561 height 380
click at [304, 251] on button "Next step: Terms & Conditions" at bounding box center [294, 255] width 78 height 10
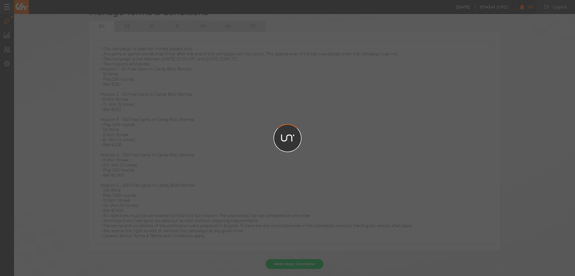
scroll to position [69, 0]
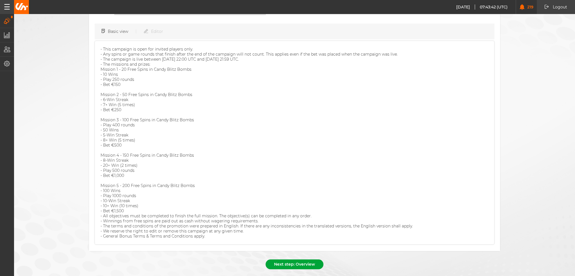
click at [295, 259] on button "Next step: Overview" at bounding box center [294, 264] width 58 height 10
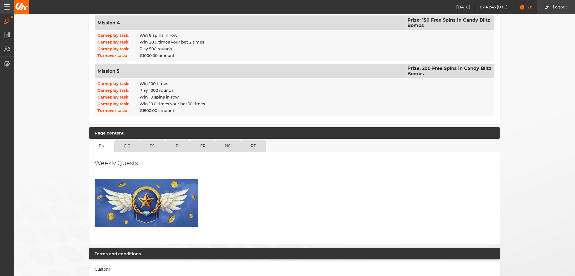
scroll to position [375, 0]
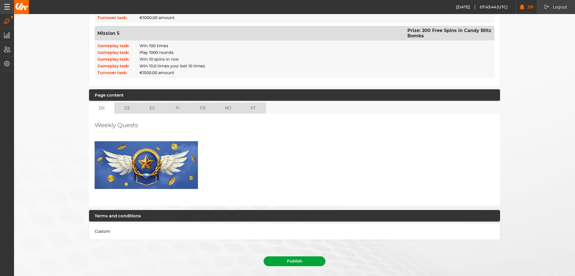
click at [294, 256] on button "Publish" at bounding box center [294, 261] width 62 height 10
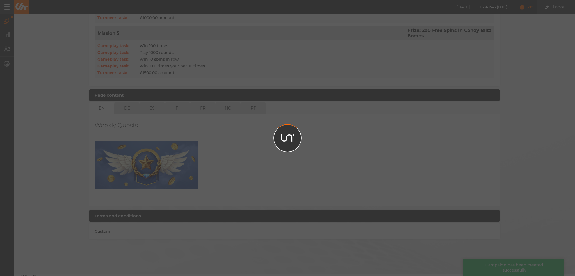
scroll to position [363, 0]
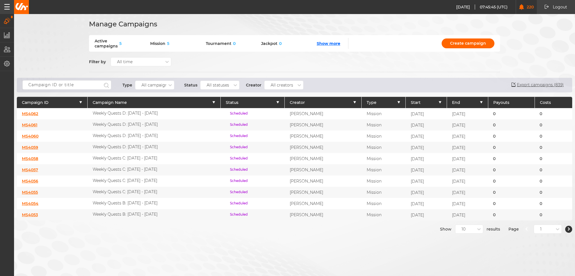
click at [37, 112] on link "MS4062" at bounding box center [30, 113] width 16 height 5
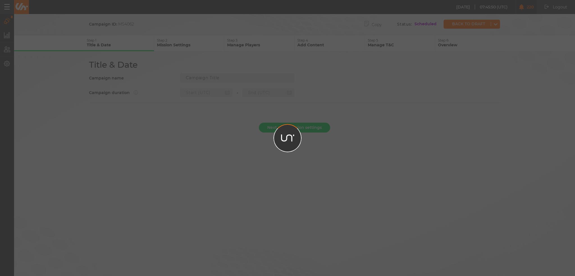
type input "Weekly Quests D: [DATE] - [DATE]"
type input "24.09.2025 22:00"
type input "01.10.2025 21:59"
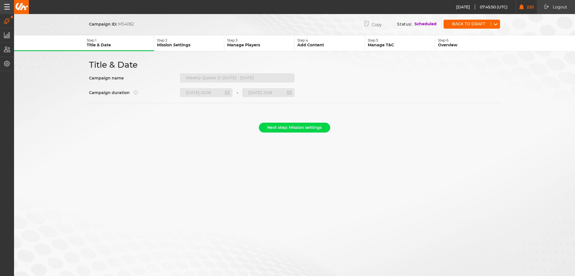
click at [252, 41] on p "Step 3" at bounding box center [260, 40] width 67 height 4
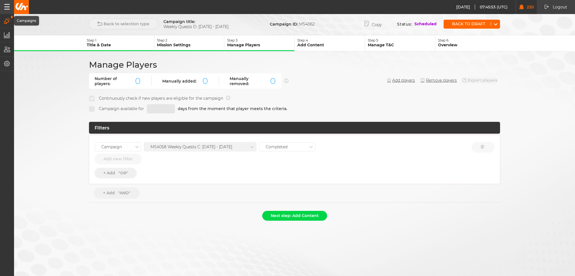
click at [7, 23] on icon "button" at bounding box center [7, 21] width 6 height 6
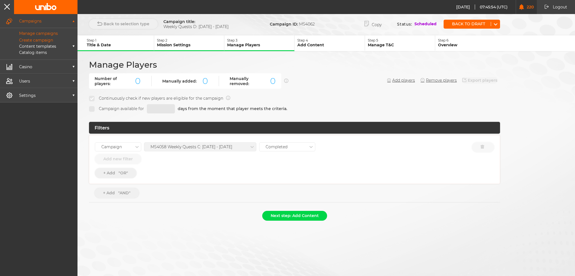
click at [35, 36] on div "Manage campaigns" at bounding box center [38, 34] width 77 height 7
click at [35, 31] on p "Manage campaigns" at bounding box center [31, 33] width 51 height 5
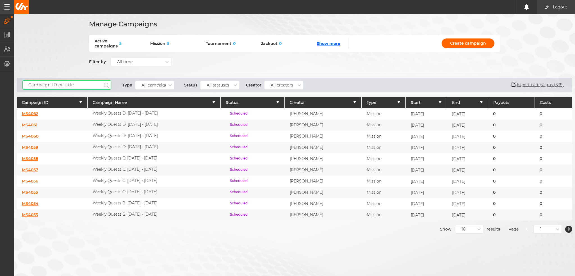
click at [61, 86] on input "text" at bounding box center [66, 84] width 89 height 9
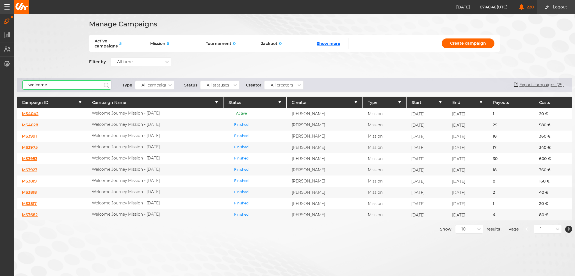
type input "welcome"
drag, startPoint x: 164, startPoint y: 113, endPoint x: 89, endPoint y: 112, distance: 75.2
click at [89, 112] on div "Welcome Journey Mission - Sep 25" at bounding box center [155, 113] width 136 height 11
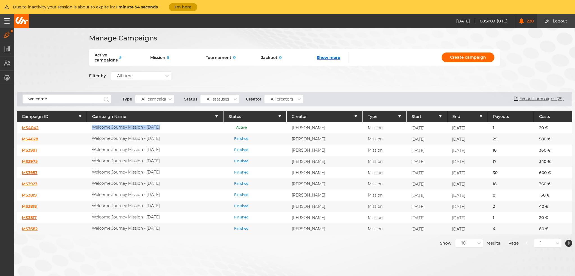
click at [182, 3] on button "I'm here" at bounding box center [183, 7] width 29 height 8
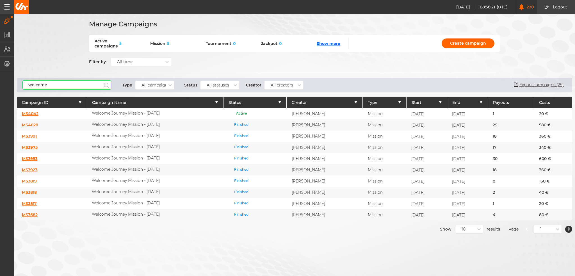
drag, startPoint x: 51, startPoint y: 84, endPoint x: 19, endPoint y: 85, distance: 31.7
click at [19, 85] on div "welcome Type All campaigns Status All statuses Creator All creators Export camp…" at bounding box center [294, 85] width 555 height 15
